Goal: Information Seeking & Learning: Learn about a topic

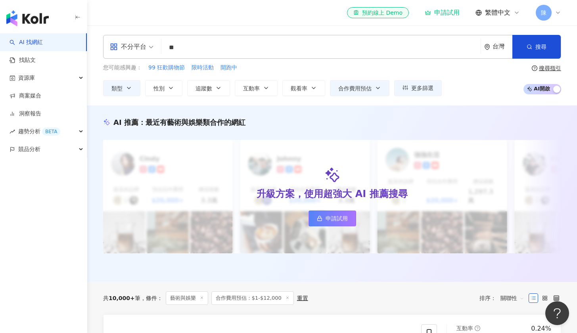
type input "*"
type input "*****"
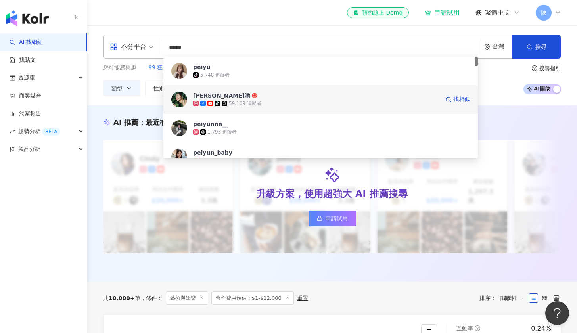
click at [197, 92] on div "Peiyu 珮喻" at bounding box center [221, 96] width 57 height 8
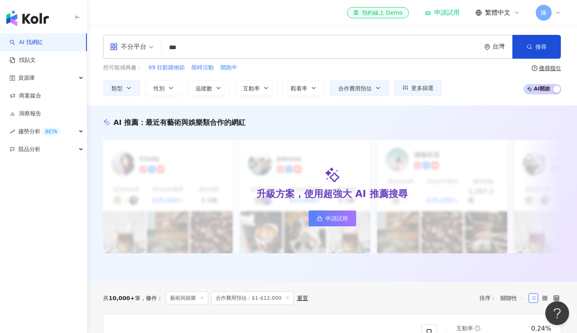
type input "***"
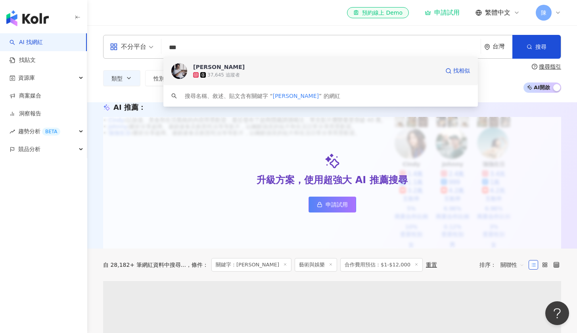
click at [216, 72] on div "37,645 追蹤者" at bounding box center [223, 75] width 33 height 7
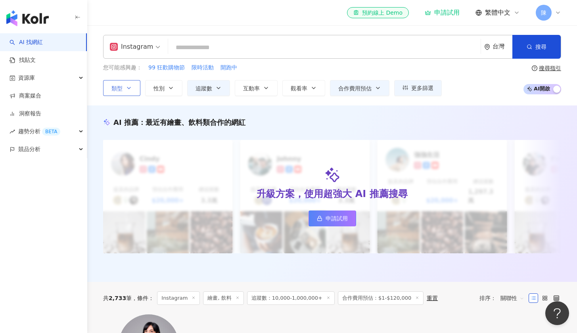
click at [120, 88] on span "類型" at bounding box center [116, 88] width 11 height 6
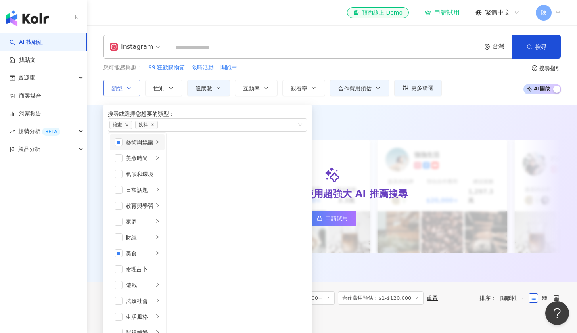
click at [143, 147] on div "藝術與娛樂" at bounding box center [140, 142] width 28 height 9
click at [212, 163] on div "音樂" at bounding box center [198, 158] width 28 height 9
click at [221, 108] on div "搜尋或選擇您想要的類型： 繪畫 飲料 藝術與娛樂 美妝時尚 氣候和環境 日常話題 教育與學習 家庭 財經 美食 命理占卜 遊戲 法政社會 生活風格 影視娛樂 …" at bounding box center [207, 313] width 209 height 417
click at [210, 92] on button "追蹤數" at bounding box center [208, 88] width 43 height 16
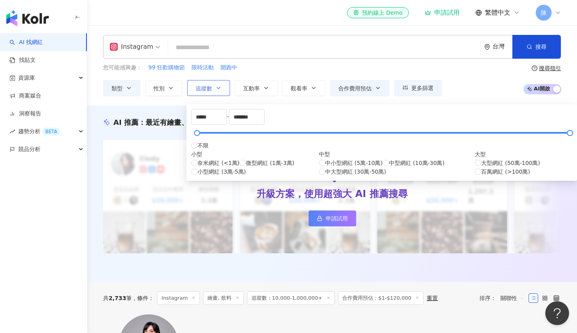
click at [220, 94] on button "追蹤數" at bounding box center [208, 88] width 43 height 16
click at [367, 85] on span "合作費用預估" at bounding box center [354, 88] width 33 height 6
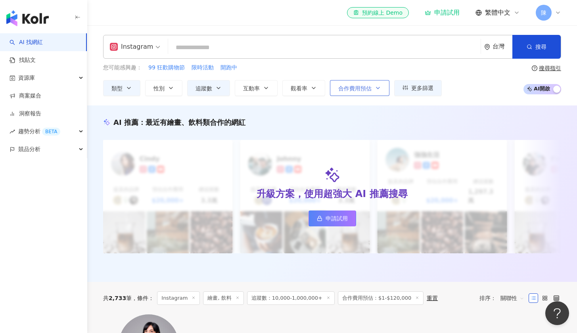
click at [369, 90] on button "合作費用預估" at bounding box center [359, 88] width 59 height 16
click at [469, 144] on div "升級方案，使用超強大 AI 推薦搜尋 申請試用" at bounding box center [332, 196] width 458 height 113
click at [536, 53] on button "搜尋" at bounding box center [536, 47] width 48 height 24
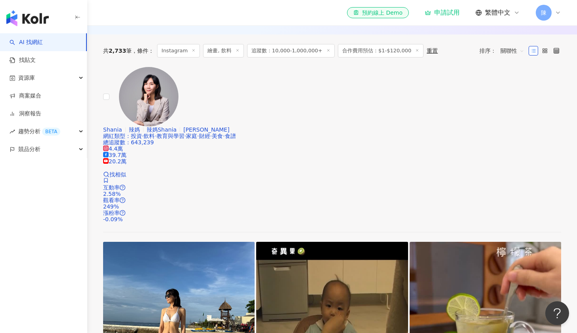
scroll to position [253, 0]
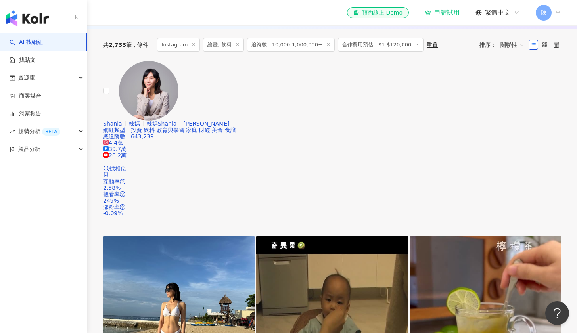
click at [266, 151] on link "Shania 辣媽 辣媽Shania Shania Lama 網紅類型 ： 投資 · 飲料 · 教育與學習 · 家庭 · 財經 · 美食 · 食譜 總追蹤數 …" at bounding box center [332, 224] width 458 height 327
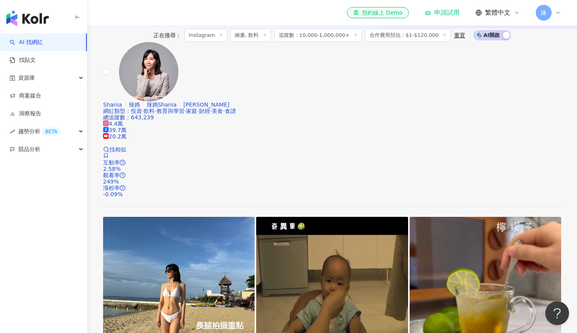
scroll to position [417, 0]
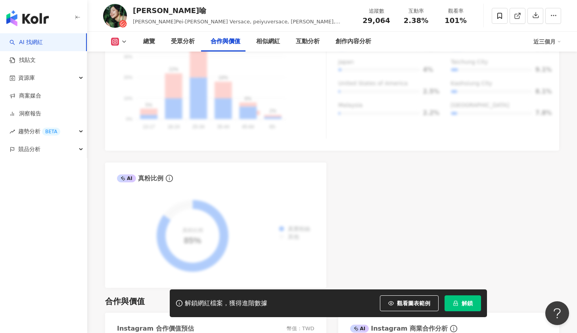
scroll to position [1121, 0]
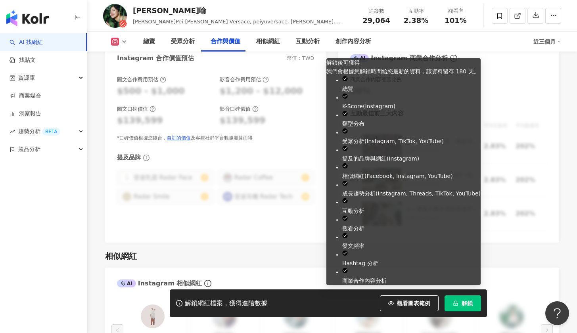
click at [472, 301] on span "解鎖" at bounding box center [466, 303] width 11 height 6
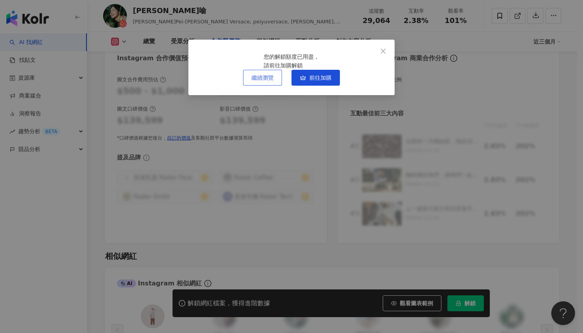
click at [258, 81] on span "繼續瀏覽" at bounding box center [262, 78] width 22 height 6
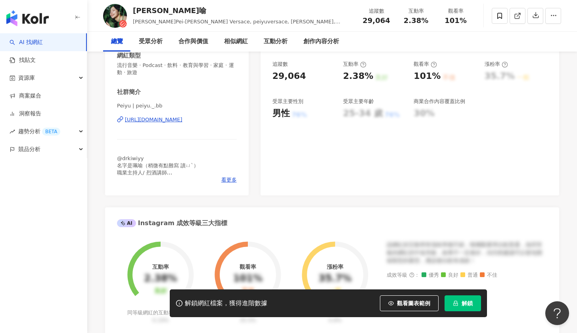
scroll to position [0, 0]
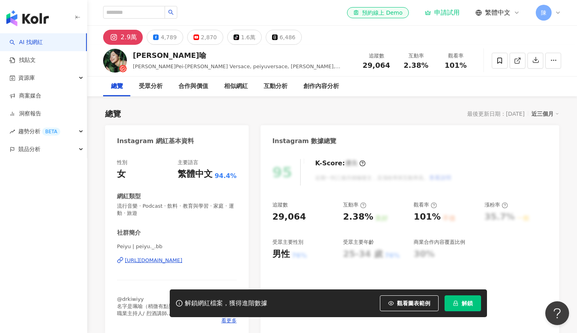
click at [159, 20] on div "el-icon-cs 預約線上 Demo 申請試用 繁體中文 陳" at bounding box center [332, 12] width 458 height 25
click at [156, 17] on input "search" at bounding box center [134, 12] width 62 height 13
type input "*"
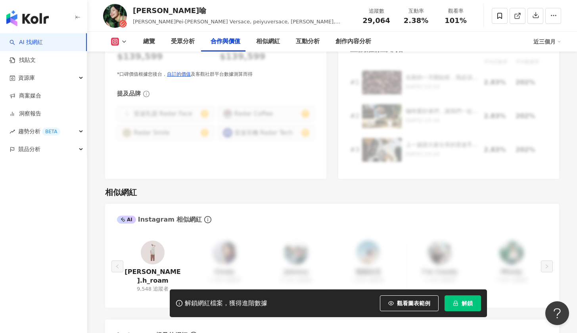
scroll to position [1205, 0]
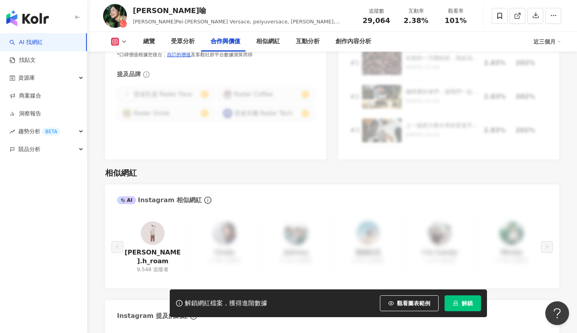
click at [151, 232] on link at bounding box center [153, 234] width 24 height 27
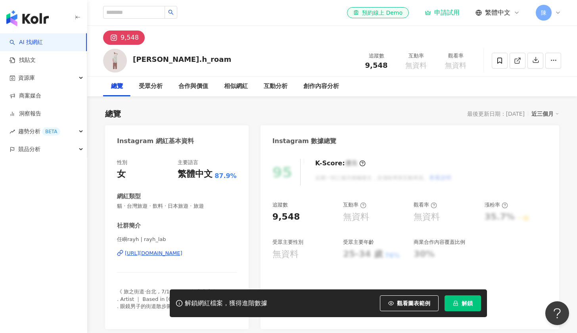
click at [166, 251] on div "https://www.instagram.com/rayh_lab/" at bounding box center [153, 253] width 57 height 7
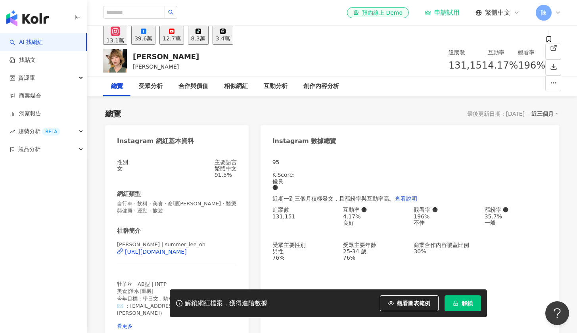
click at [218, 264] on div "李懿 | summer_lee_oh https://www.instagram.com/summer_lee_oh/" at bounding box center [177, 258] width 120 height 34
click at [187, 255] on div "https://www.instagram.com/summer_lee_oh/" at bounding box center [156, 252] width 62 height 6
